Goal: Task Accomplishment & Management: Manage account settings

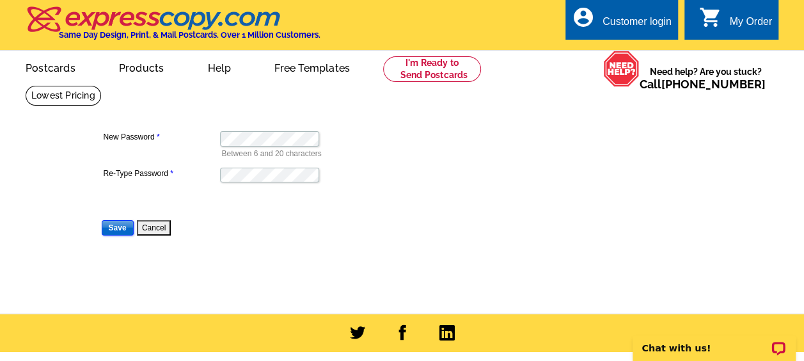
click at [114, 230] on input "Save" at bounding box center [118, 227] width 32 height 15
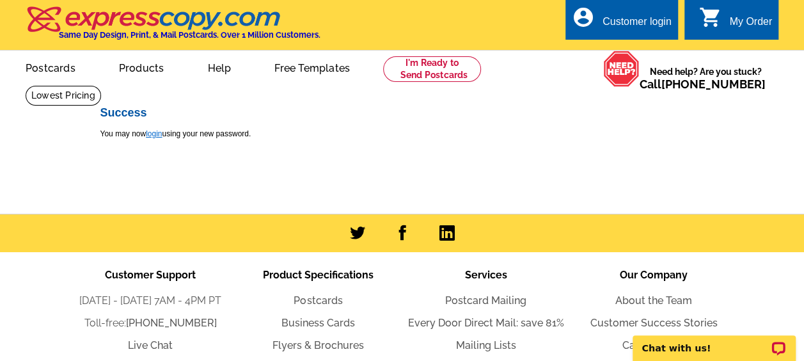
click at [158, 137] on link "login" at bounding box center [154, 133] width 16 height 9
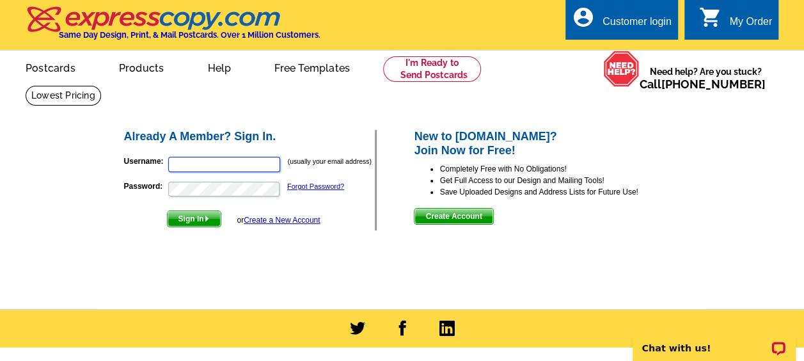
type input "[EMAIL_ADDRESS][DOMAIN_NAME]"
click at [207, 218] on img "submit" at bounding box center [207, 219] width 6 height 6
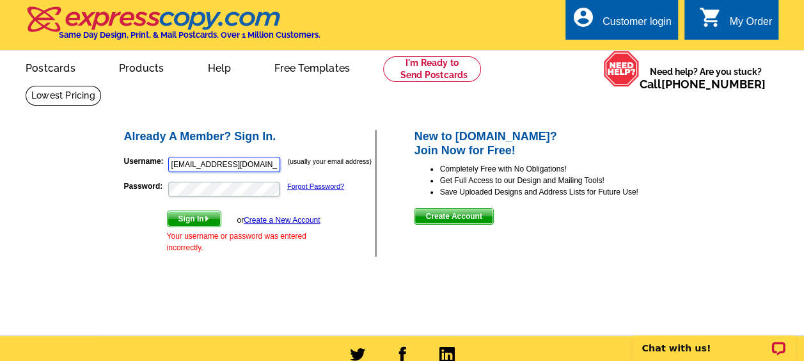
click at [206, 161] on input "julesp21@gmail.com" at bounding box center [224, 164] width 112 height 15
type input "homesbyjules@gmail.com"
click at [187, 216] on span "Sign In" at bounding box center [194, 218] width 53 height 15
